Goal: Transaction & Acquisition: Purchase product/service

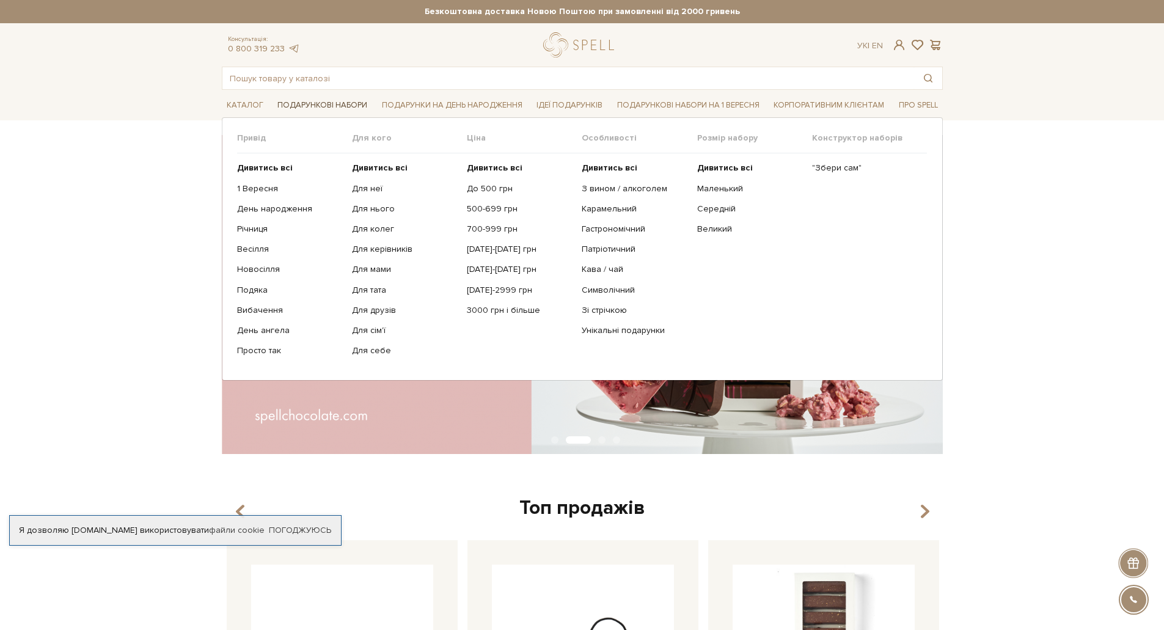
click at [328, 104] on link "Подарункові набори" at bounding box center [323, 105] width 100 height 19
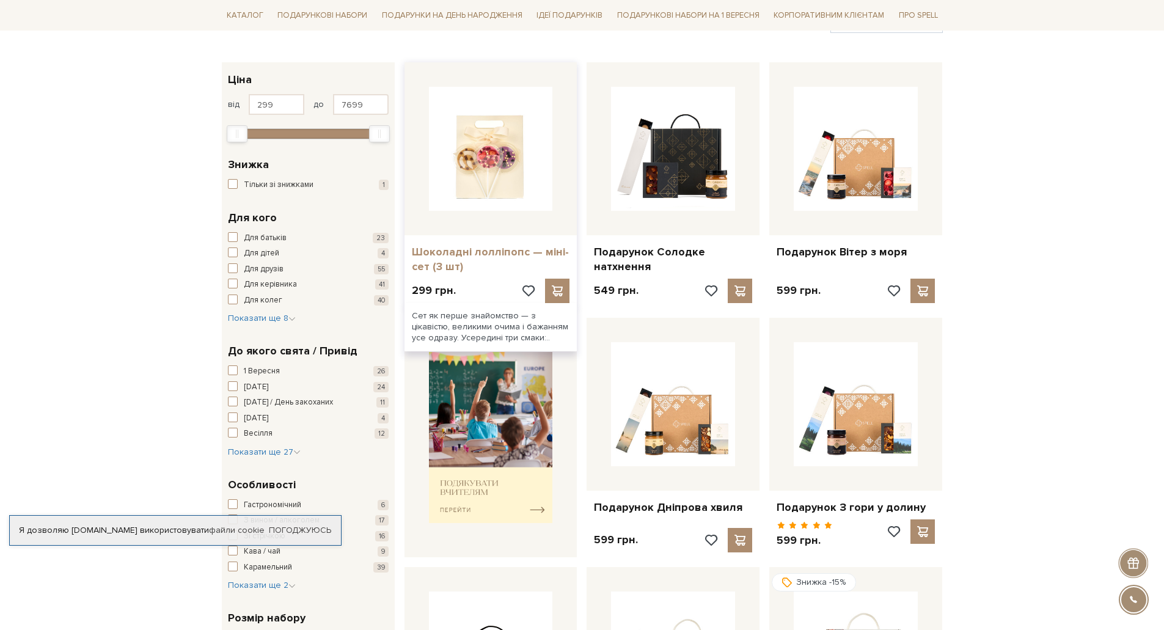
scroll to position [183, 0]
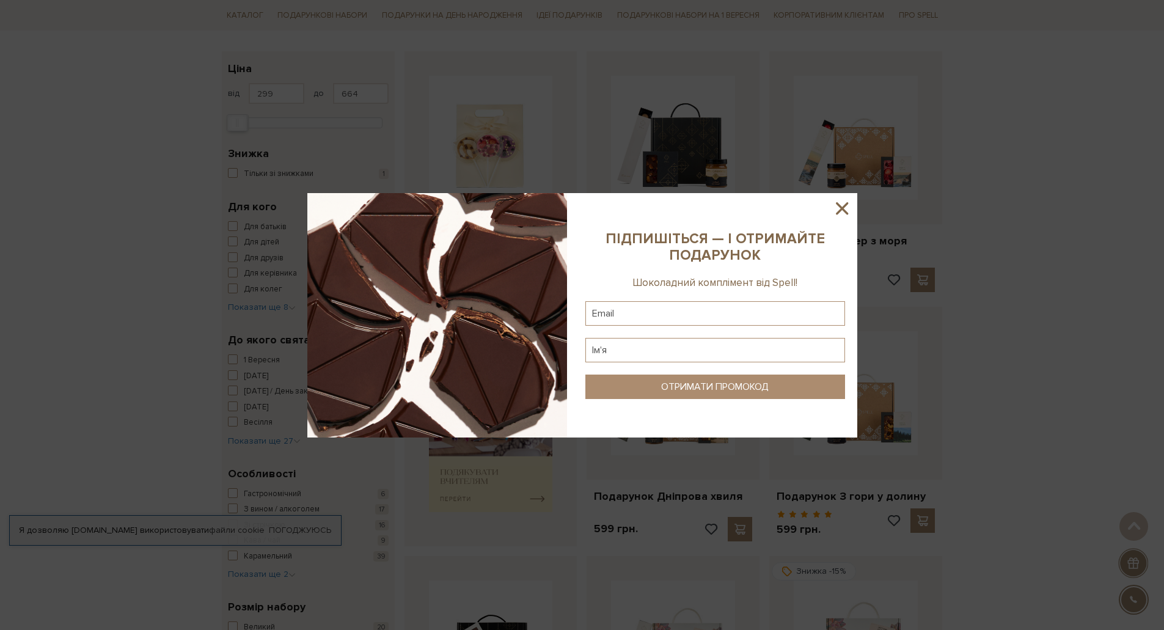
drag, startPoint x: 375, startPoint y: 125, endPoint x: 238, endPoint y: 125, distance: 137.5
click at [842, 211] on icon at bounding box center [842, 208] width 21 height 21
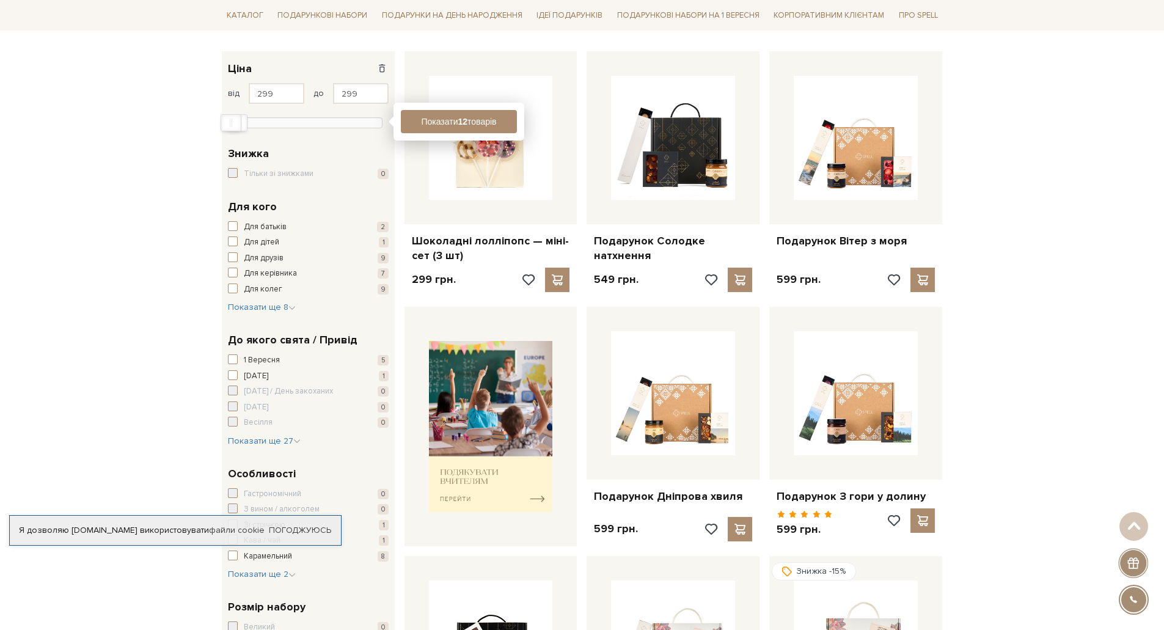
type input "329"
drag, startPoint x: 239, startPoint y: 124, endPoint x: 232, endPoint y: 123, distance: 6.7
click at [232, 123] on div "Max" at bounding box center [231, 122] width 21 height 17
click at [485, 129] on button "Показати 1 товар" at bounding box center [459, 121] width 116 height 23
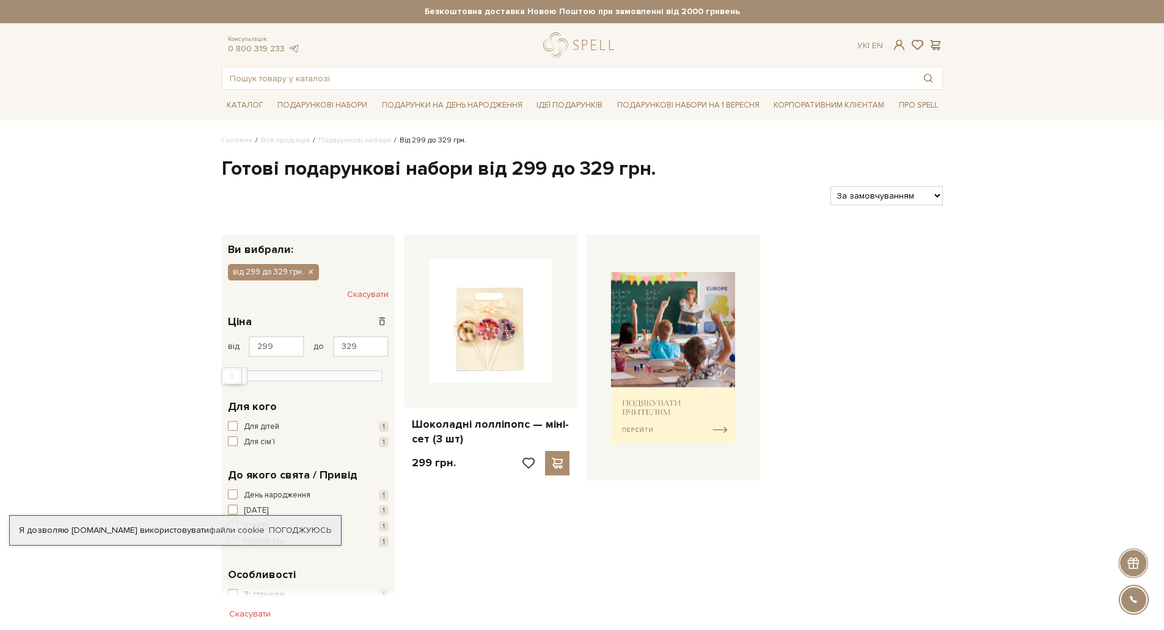
click at [364, 291] on button "Скасувати" at bounding box center [368, 295] width 42 height 20
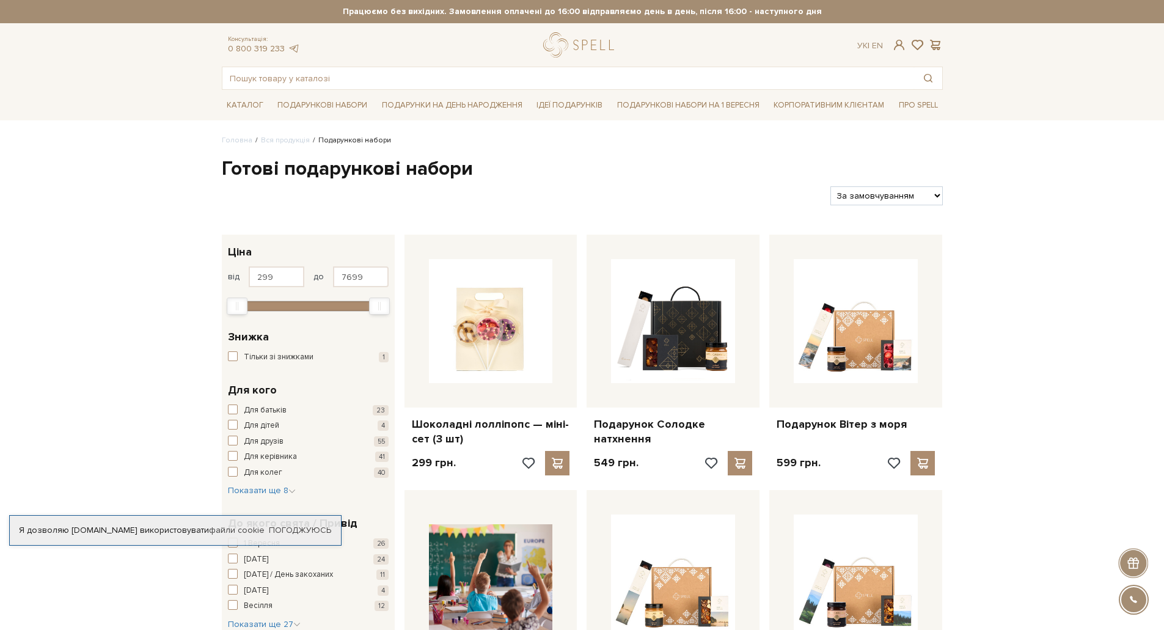
click at [910, 194] on select "За замовчуванням За Ціною (зростання) За Ціною (зменшення) Новинки За популярні…" at bounding box center [886, 195] width 112 height 19
select select "https://spellchocolate.com/our-productions/podarunkovi-box/?sort=p.price&order=…"
click at [830, 186] on select "За замовчуванням За Ціною (зростання) За Ціною (зменшення) Новинки За популярні…" at bounding box center [886, 195] width 112 height 19
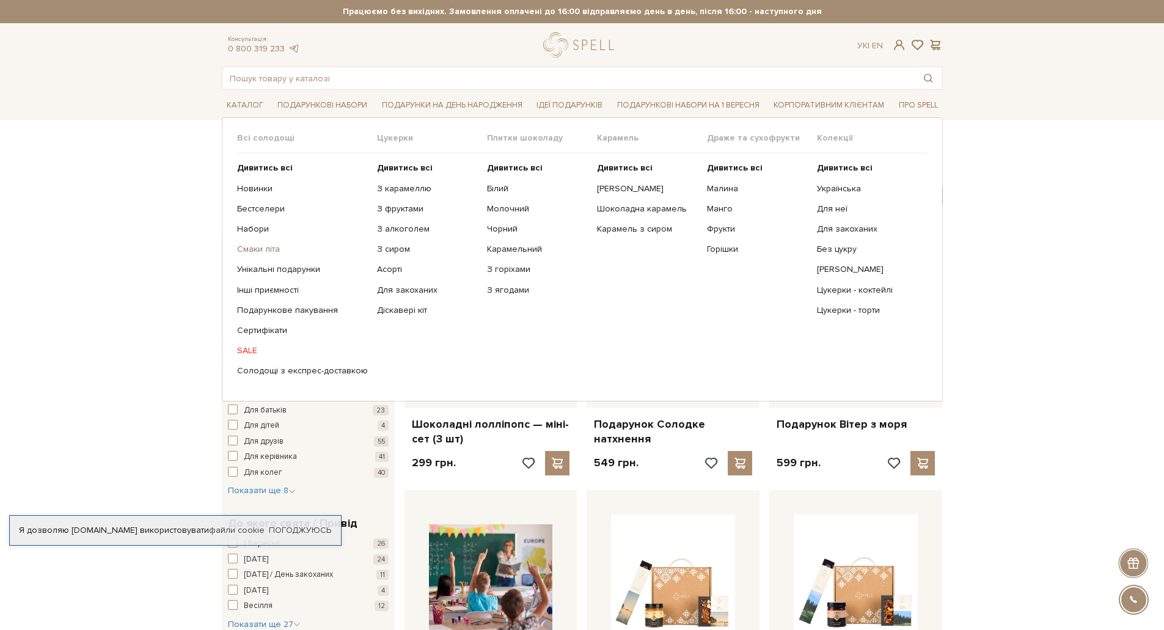
click at [252, 247] on link "Смаки літа" at bounding box center [302, 249] width 131 height 11
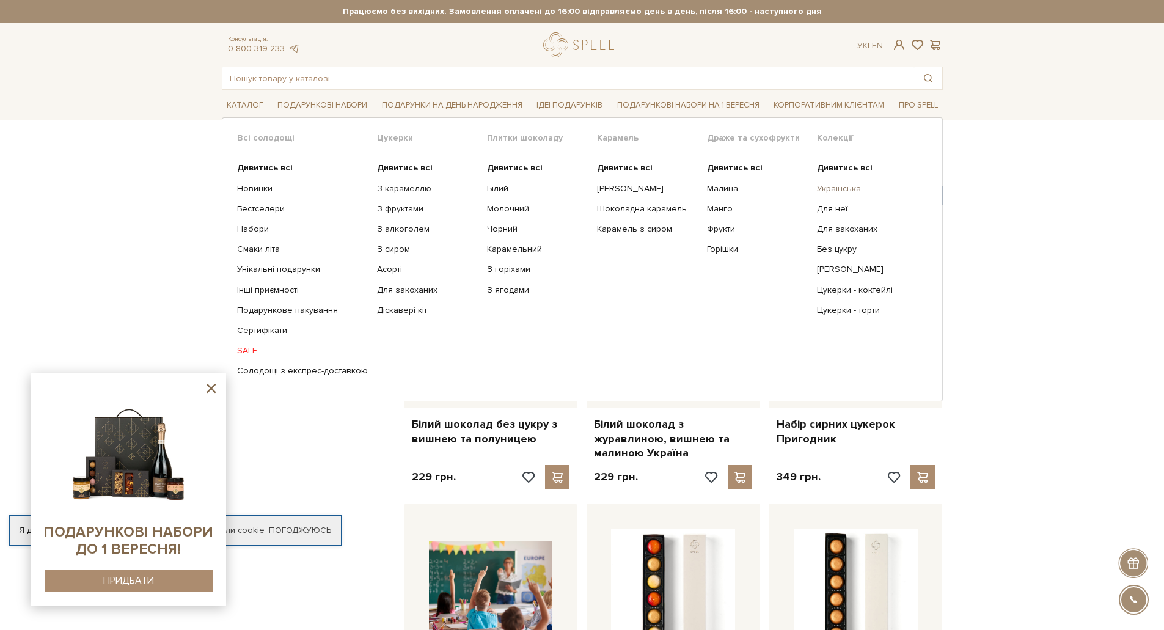
click at [852, 186] on link "Українська" at bounding box center [867, 188] width 101 height 11
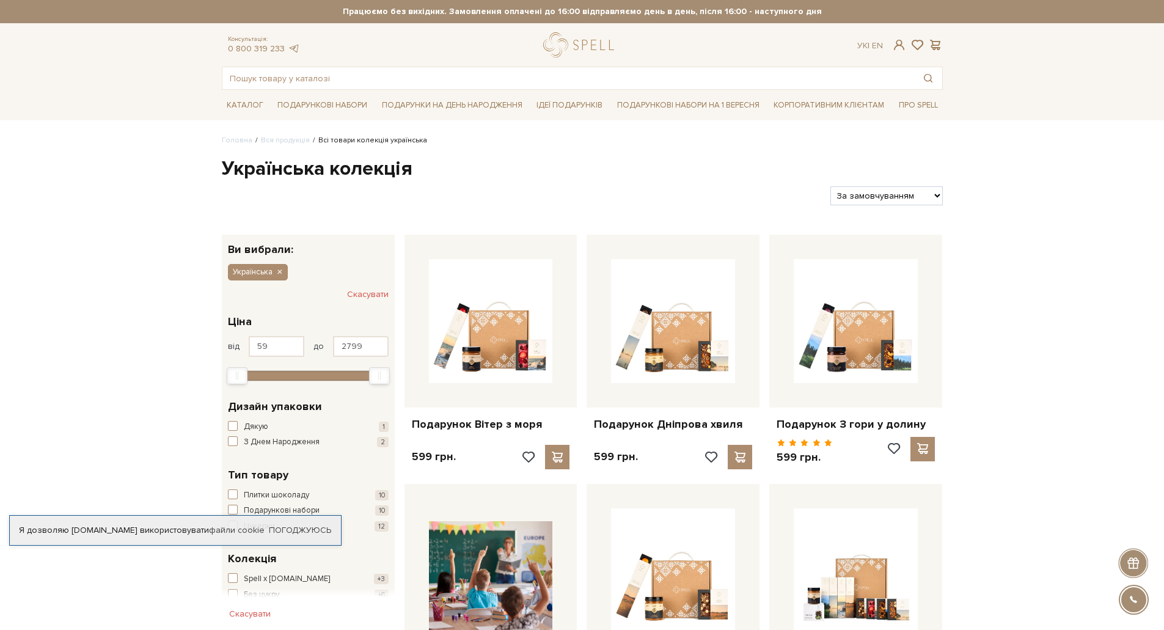
click at [922, 194] on select "За замовчуванням За Ціною (зростання) За Ціною (зменшення) Новинки За популярні…" at bounding box center [886, 195] width 112 height 19
select select "https://spellchocolate.com/our-productions/ukrajinska?sort=p.price&order=ASC"
click at [830, 186] on select "За замовчуванням За Ціною (зростання) За Ціною (зменшення) Новинки За популярні…" at bounding box center [886, 195] width 112 height 19
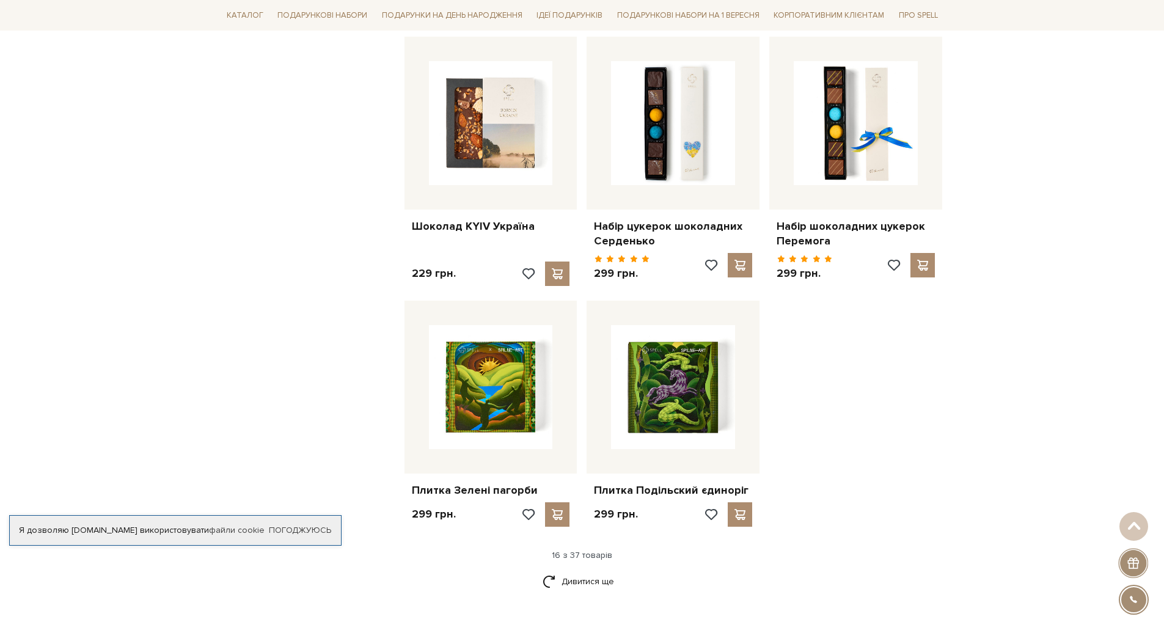
scroll to position [1283, 0]
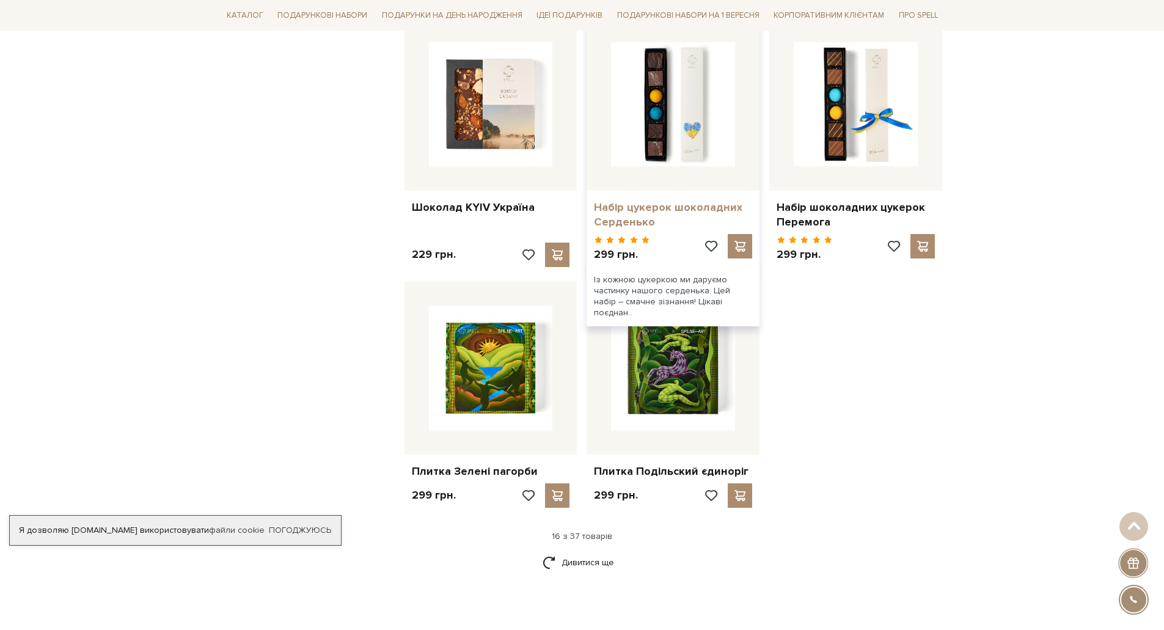
click at [692, 208] on link "Набір цукерок шоколадних Серденько" at bounding box center [673, 214] width 158 height 29
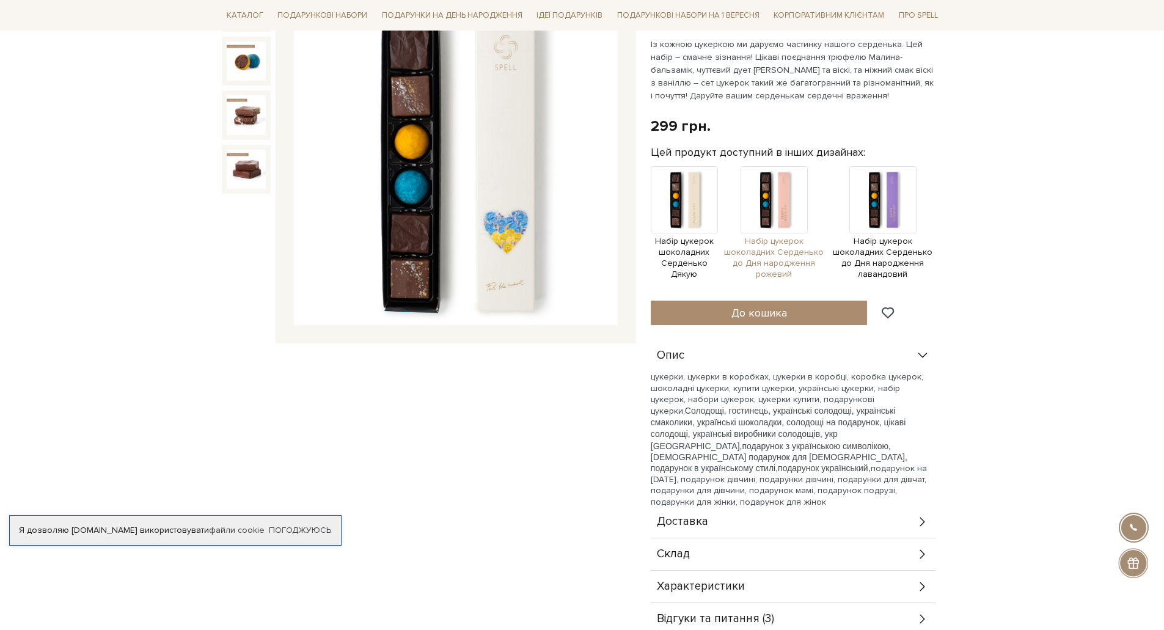
scroll to position [183, 0]
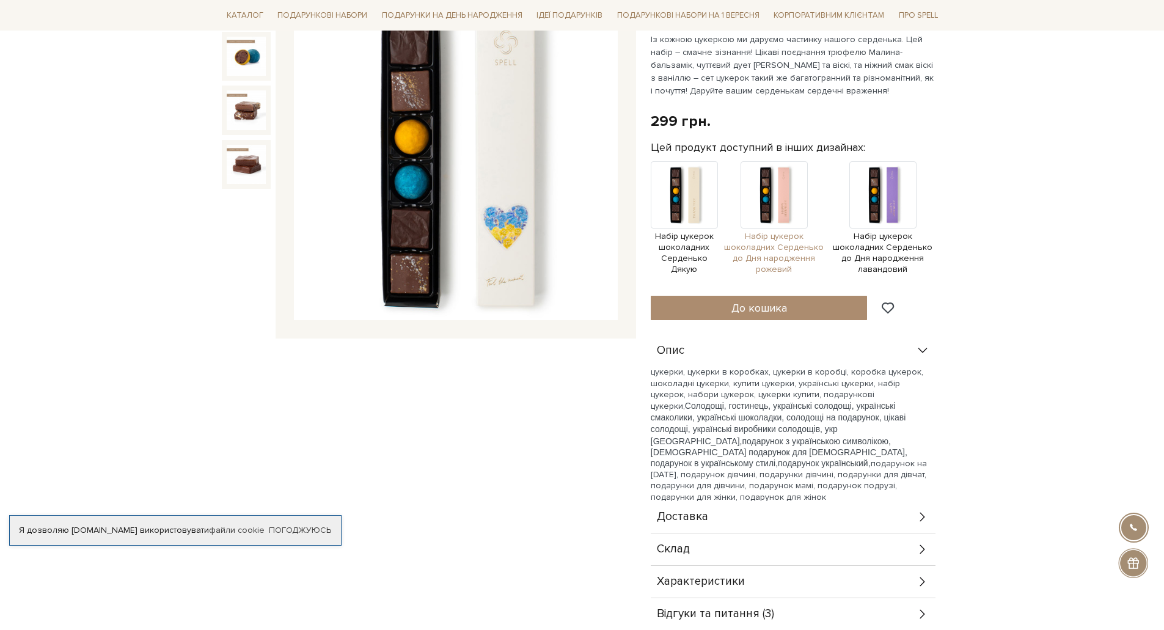
click at [786, 215] on img at bounding box center [774, 194] width 67 height 67
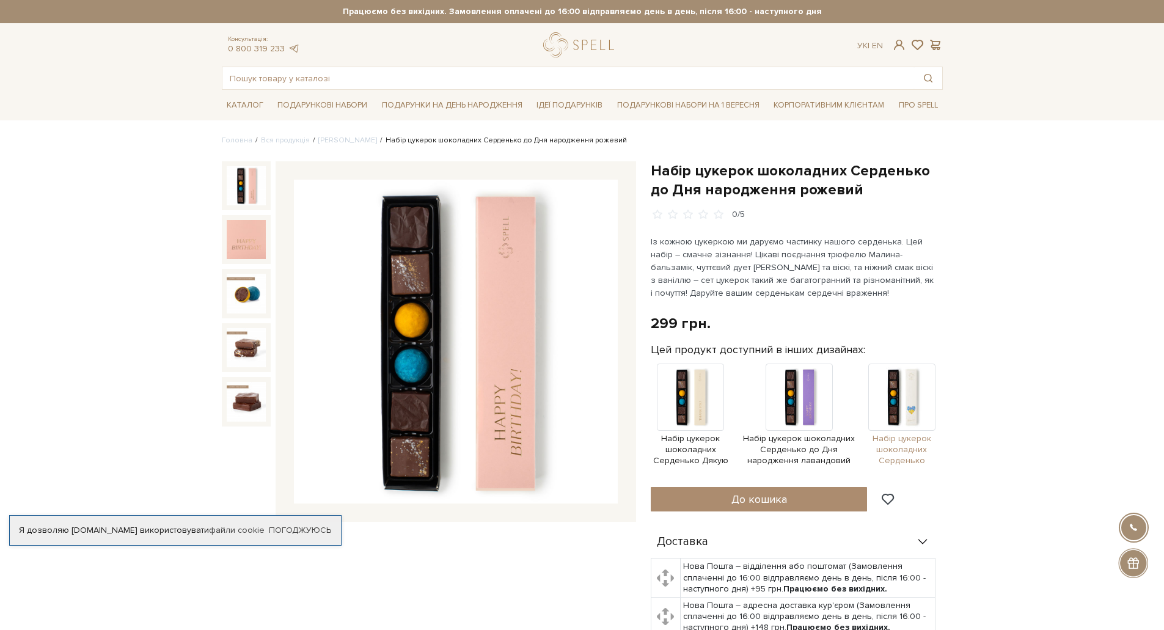
click at [900, 405] on img at bounding box center [901, 397] width 67 height 67
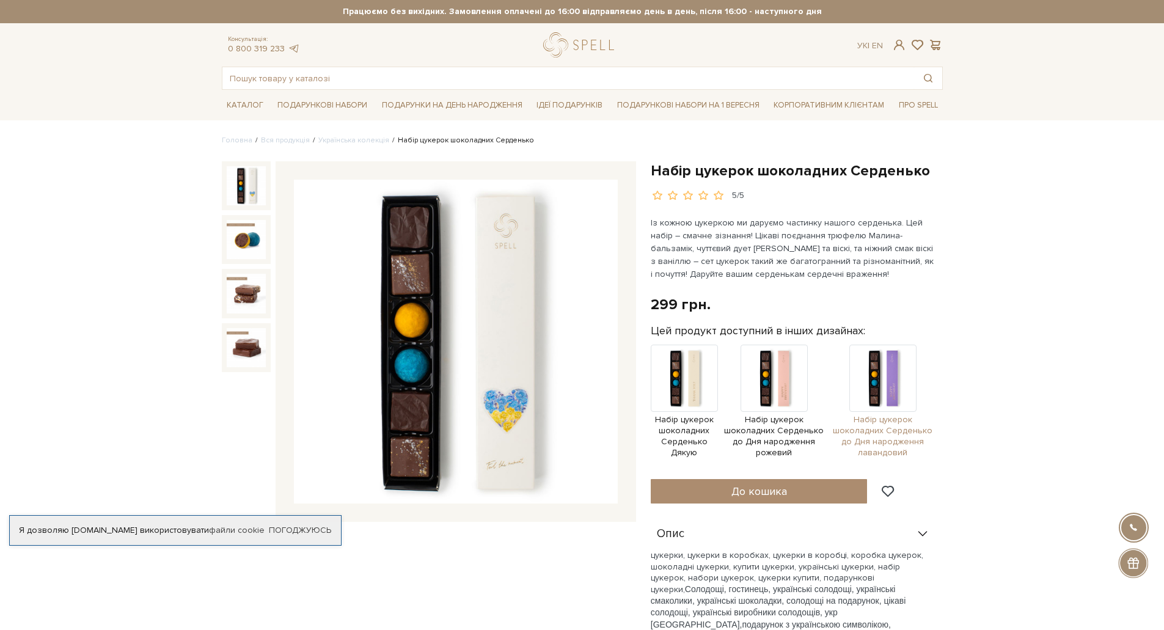
click at [893, 383] on img at bounding box center [882, 378] width 67 height 67
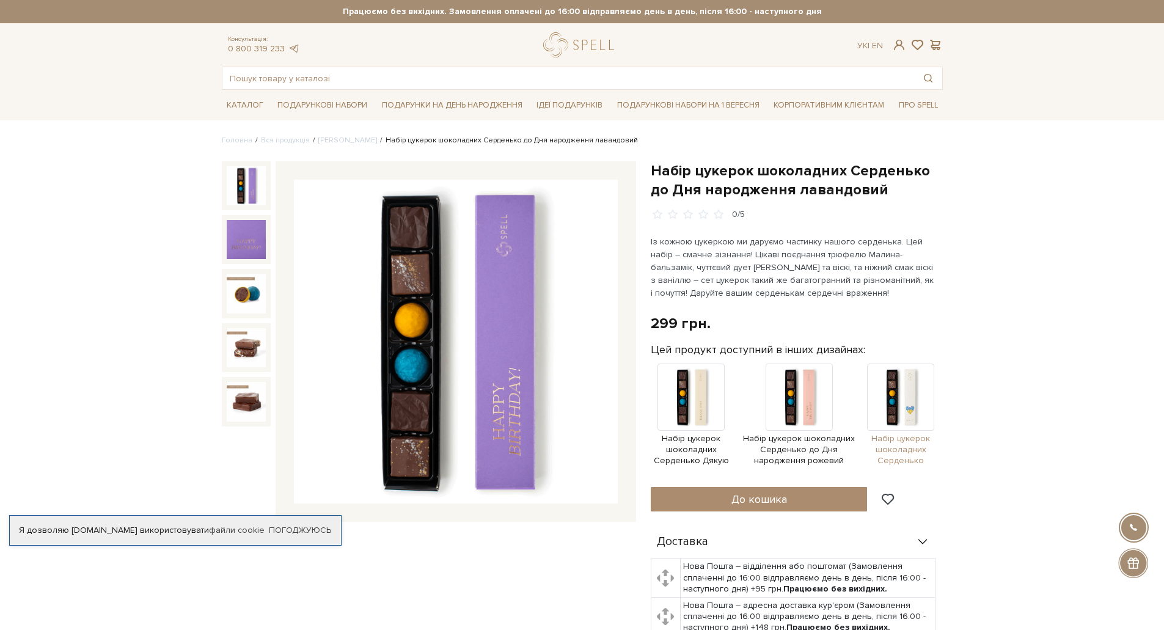
click at [900, 398] on img at bounding box center [900, 397] width 67 height 67
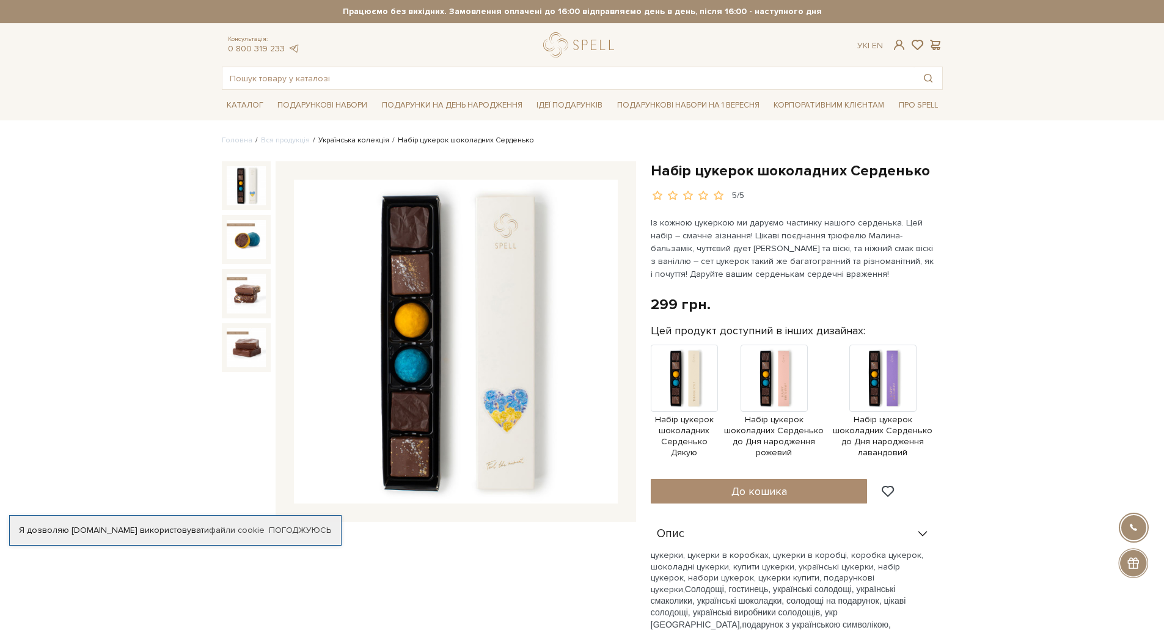
click at [353, 137] on link "Українська колекція" at bounding box center [353, 140] width 71 height 9
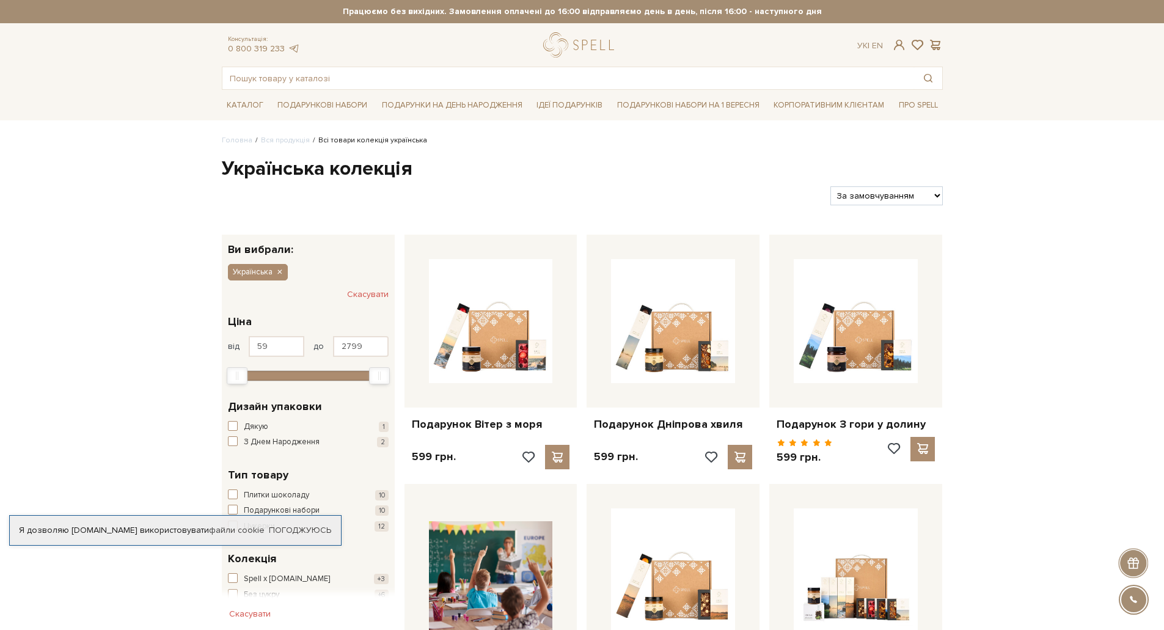
click at [889, 195] on select "За замовчуванням За Ціною (зростання) За Ціною (зменшення) Новинки За популярні…" at bounding box center [886, 195] width 112 height 19
select select "[URL][DOMAIN_NAME]"
click at [830, 186] on select "За замовчуванням За Ціною (зростання) За Ціною (зменшення) Новинки За популярні…" at bounding box center [886, 195] width 112 height 19
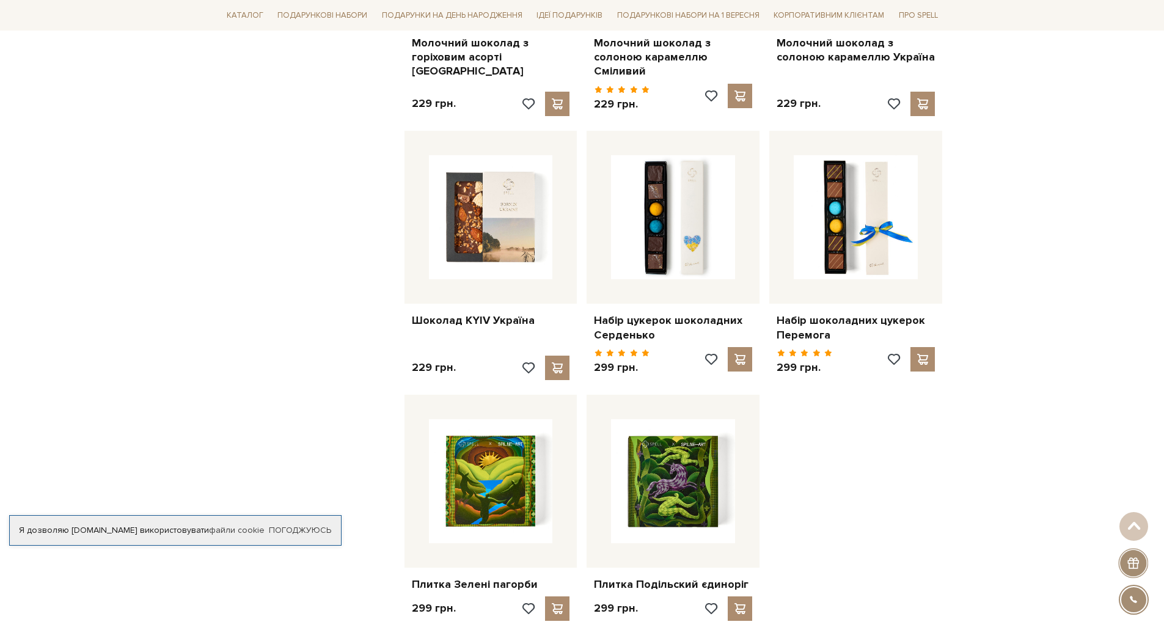
scroll to position [1344, 0]
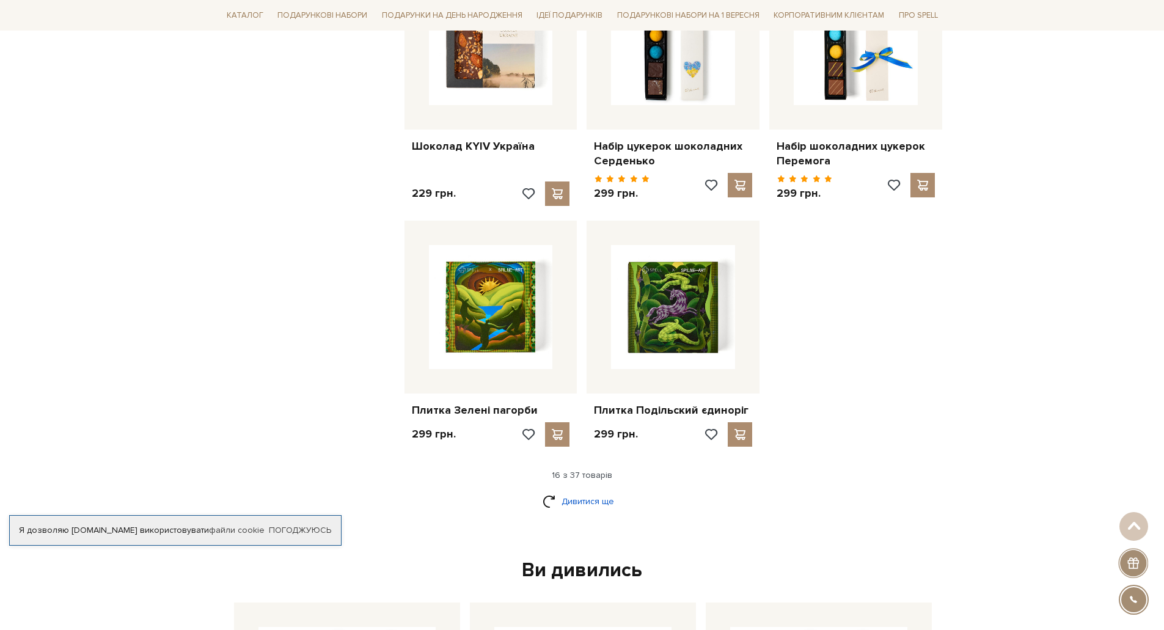
click at [606, 499] on link "Дивитися ще" at bounding box center [582, 501] width 79 height 21
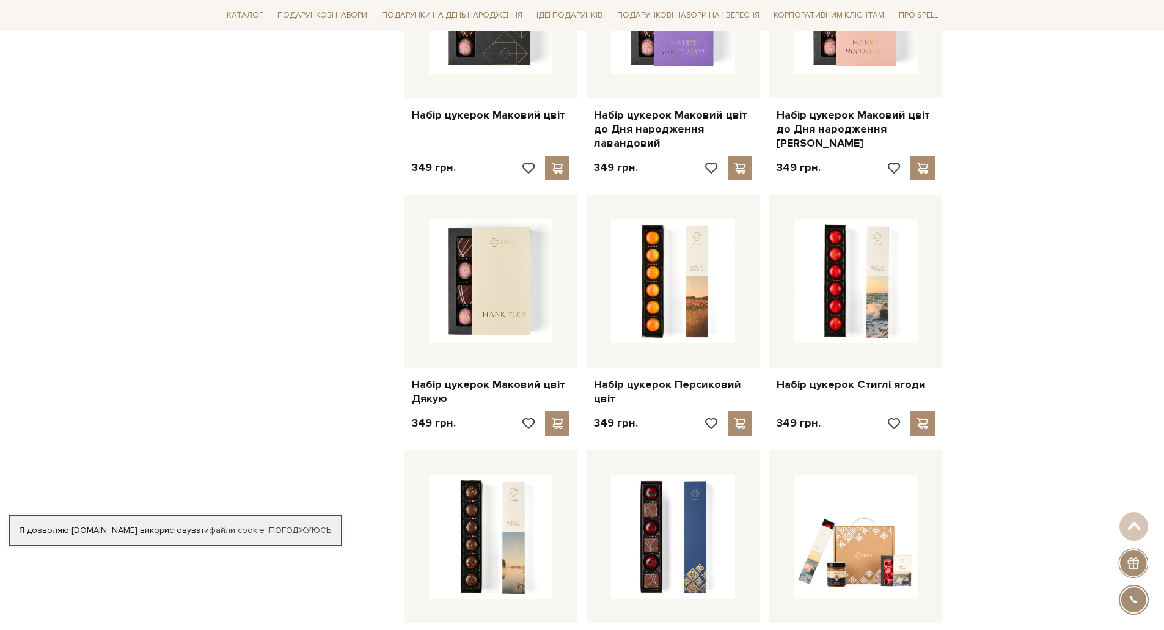
scroll to position [1711, 0]
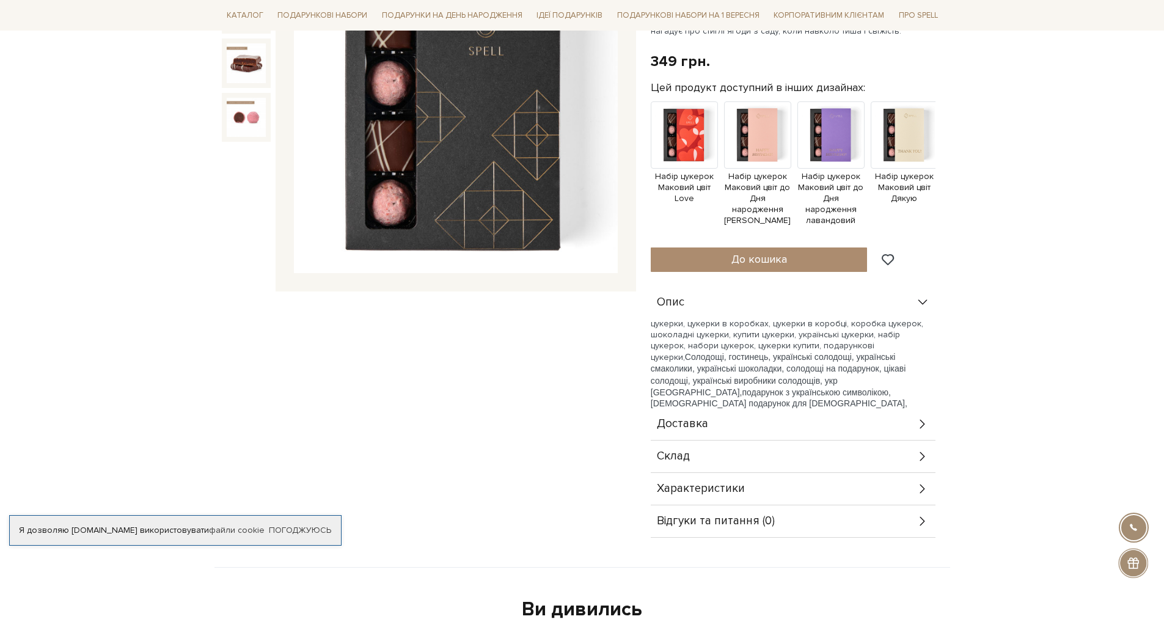
scroll to position [367, 0]
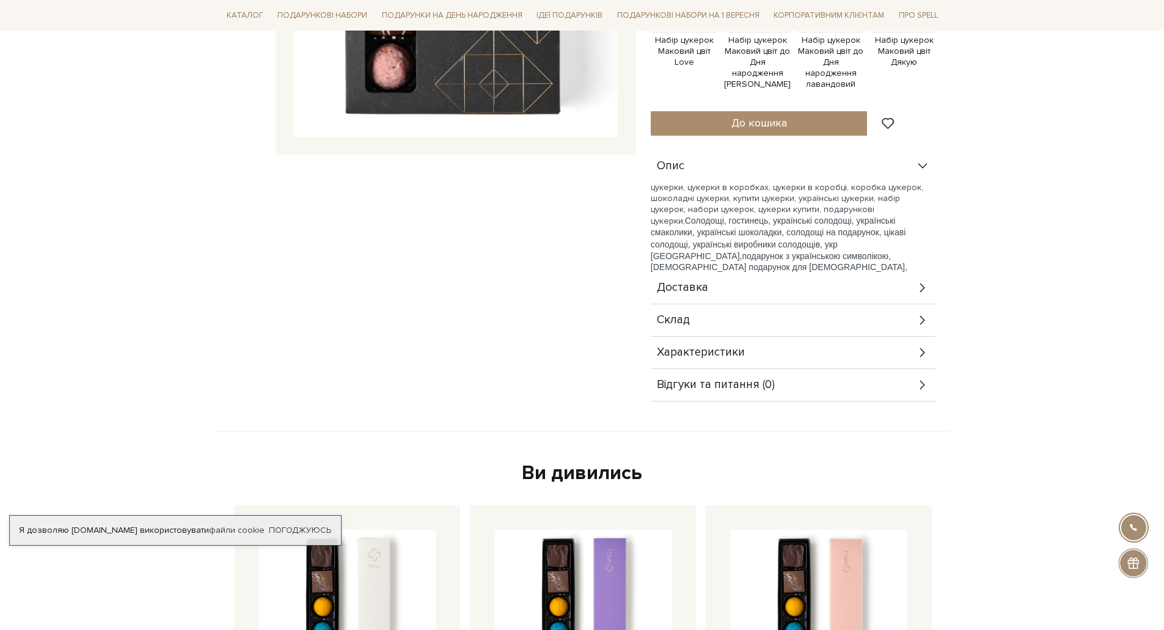
click at [699, 347] on span "Характеристики" at bounding box center [701, 352] width 88 height 11
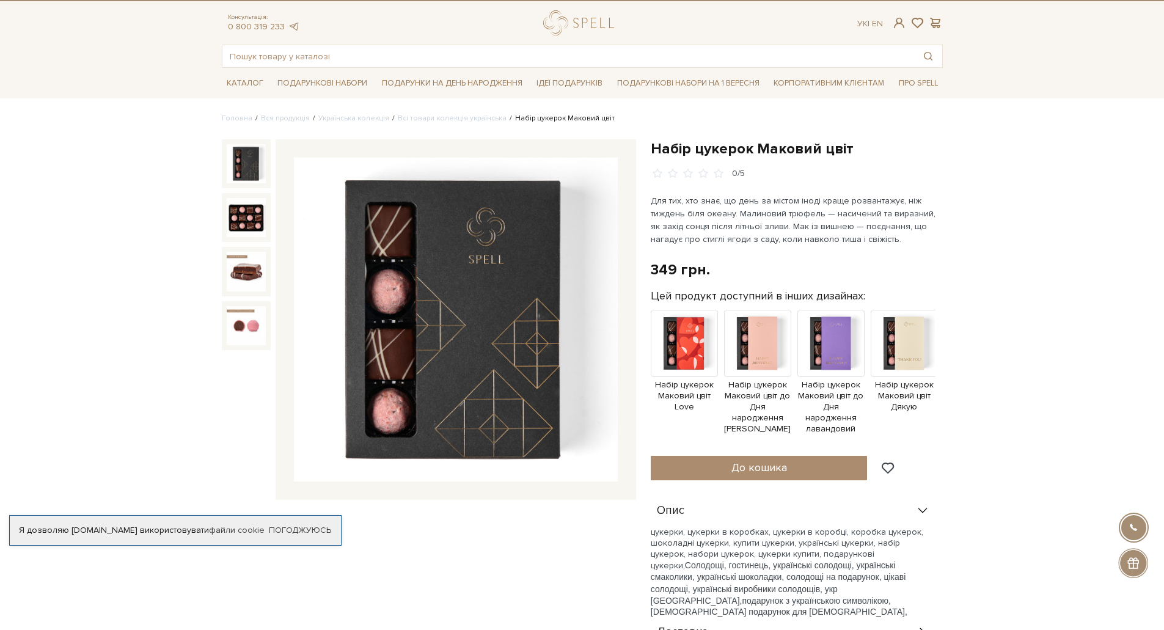
scroll to position [0, 0]
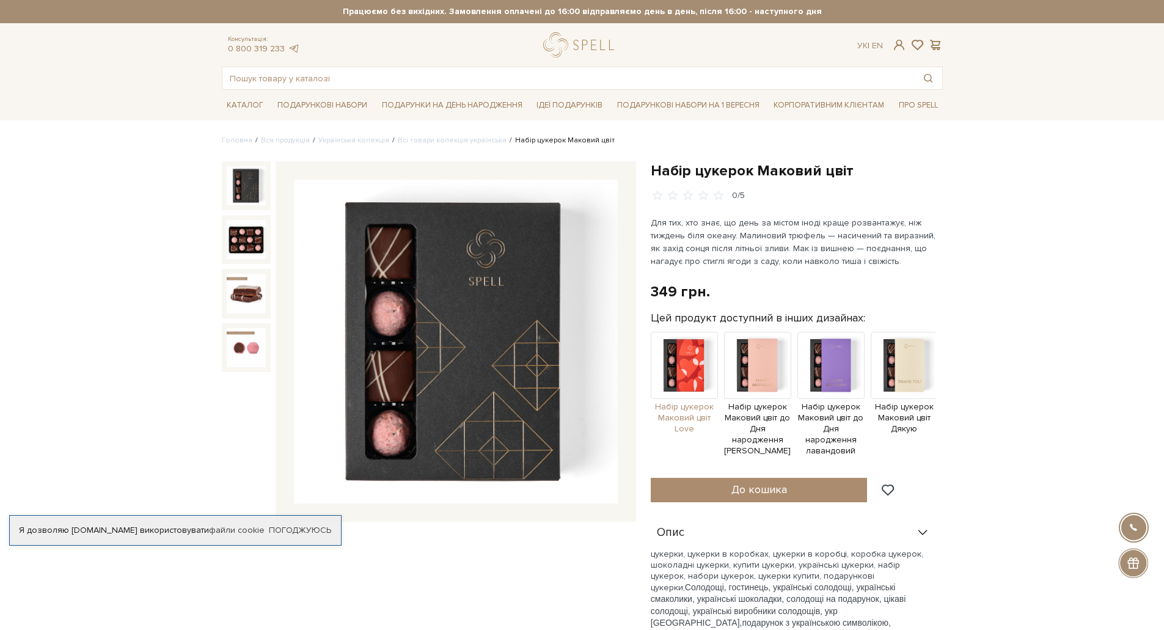
click at [686, 375] on img at bounding box center [684, 365] width 67 height 67
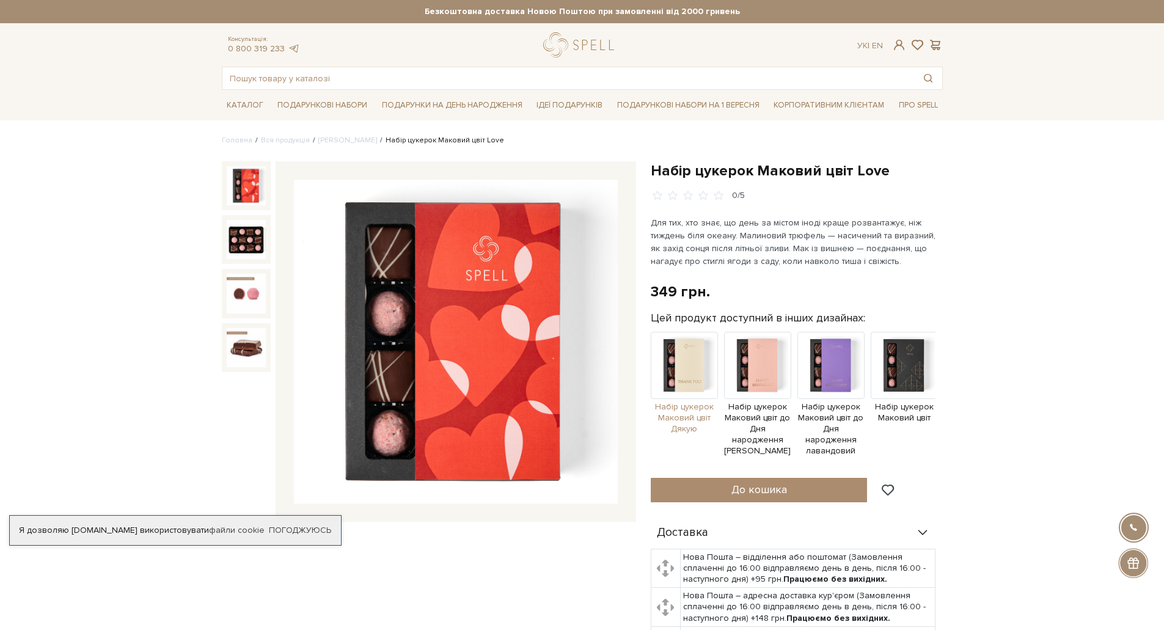
click at [675, 369] on img at bounding box center [684, 365] width 67 height 67
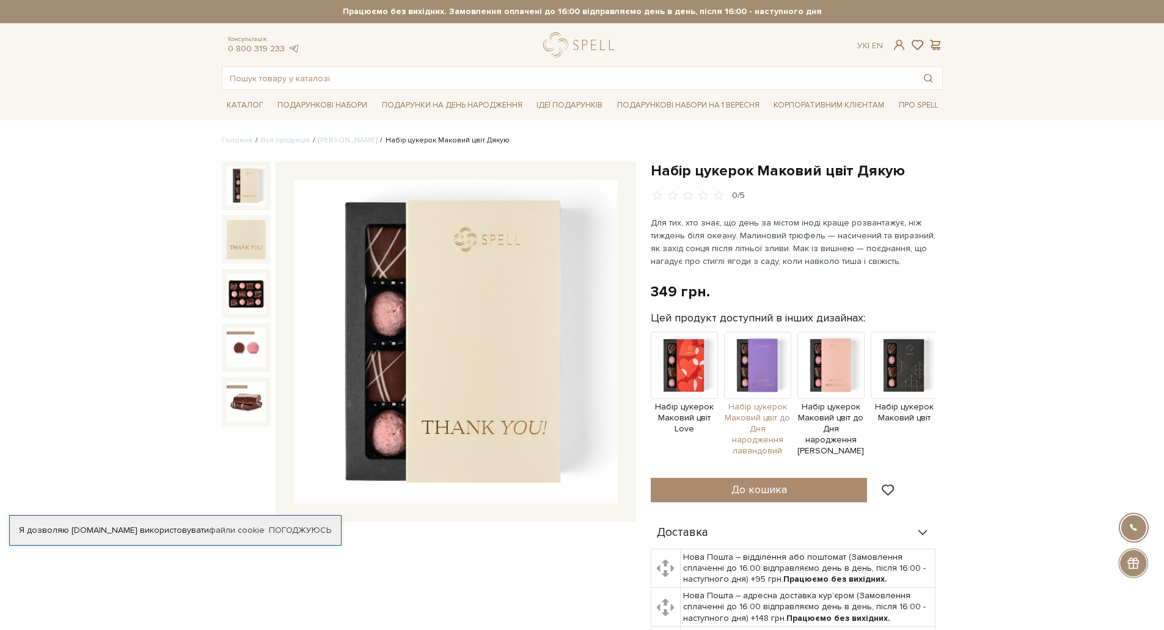
click at [782, 374] on img at bounding box center [757, 365] width 67 height 67
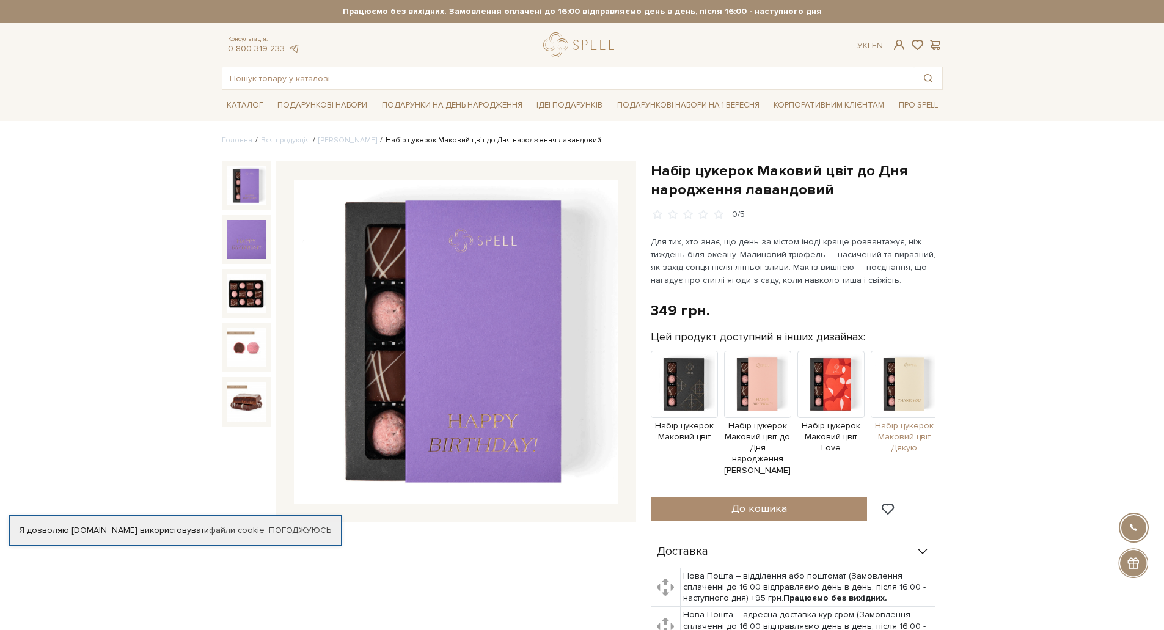
click at [897, 376] on img at bounding box center [904, 384] width 67 height 67
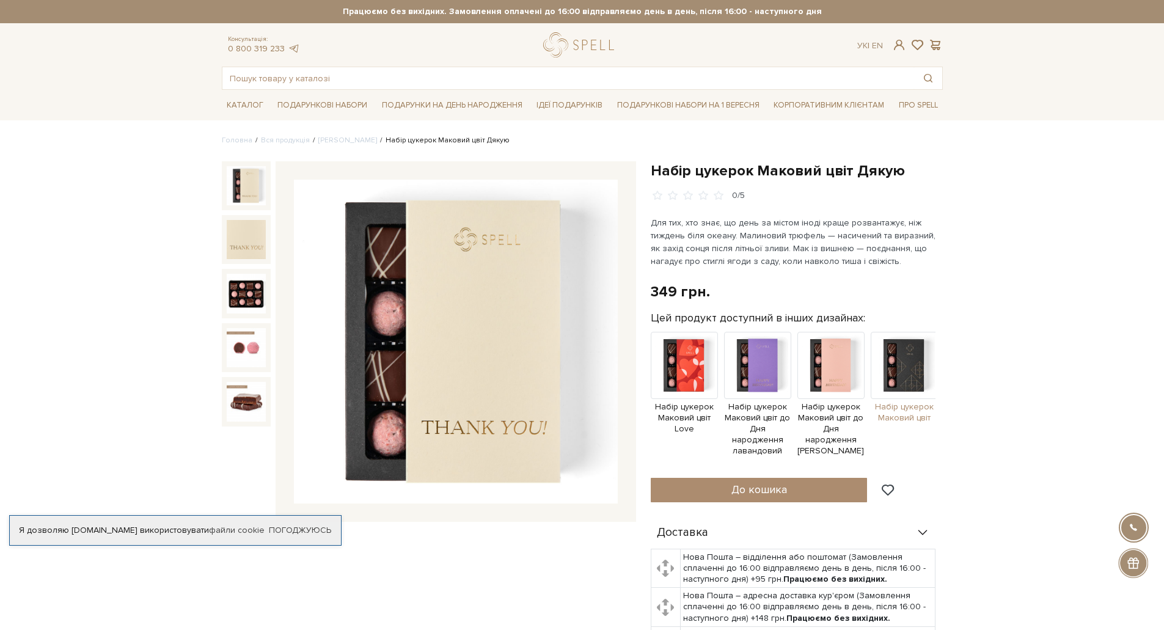
click at [896, 366] on img at bounding box center [904, 365] width 67 height 67
